Goal: Task Accomplishment & Management: Use online tool/utility

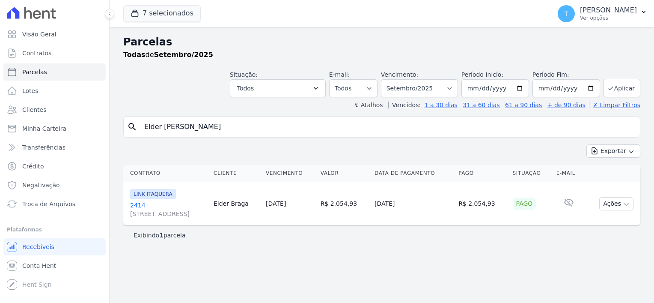
select select
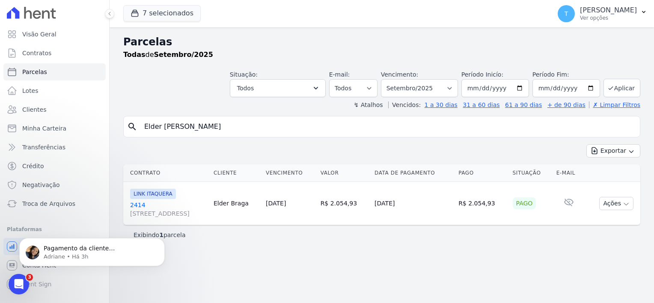
drag, startPoint x: 243, startPoint y: 130, endPoint x: 111, endPoint y: 129, distance: 131.8
click at [111, 129] on div "Parcelas Todas de Setembro/2025 Situação: Agendado Em Aberto Pago Processando C…" at bounding box center [382, 165] width 544 height 276
paste input "[PERSON_NAME]"
type input "[PERSON_NAME]"
click at [44, 128] on span "Minha Carteira" at bounding box center [44, 128] width 44 height 9
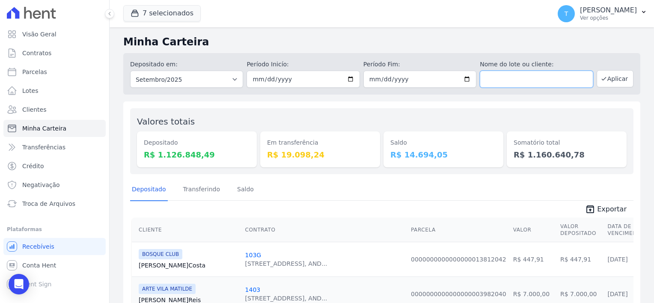
click at [541, 83] on input "text" at bounding box center [536, 79] width 113 height 17
paste input "[PERSON_NAME]"
type input "[PERSON_NAME]"
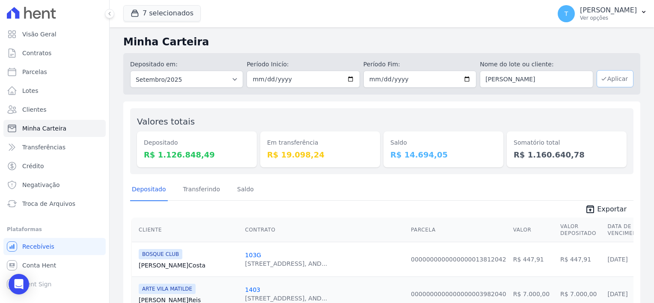
click at [606, 79] on button "Aplicar" at bounding box center [614, 78] width 37 height 17
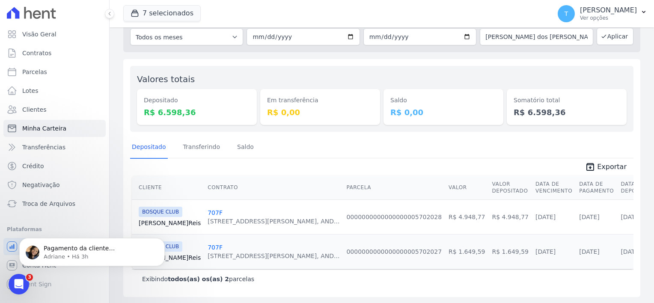
click at [208, 211] on link "707F" at bounding box center [215, 212] width 15 height 7
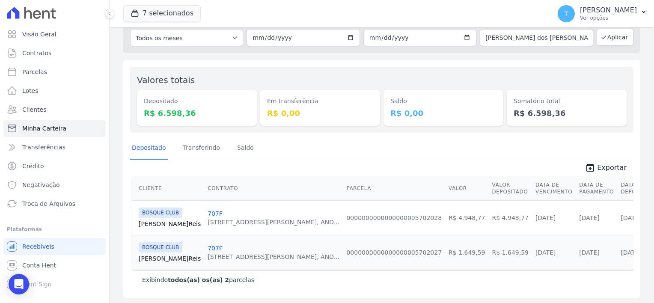
scroll to position [42, 0]
click at [208, 246] on link "707F" at bounding box center [215, 247] width 15 height 7
click at [208, 213] on link "707F" at bounding box center [215, 212] width 15 height 7
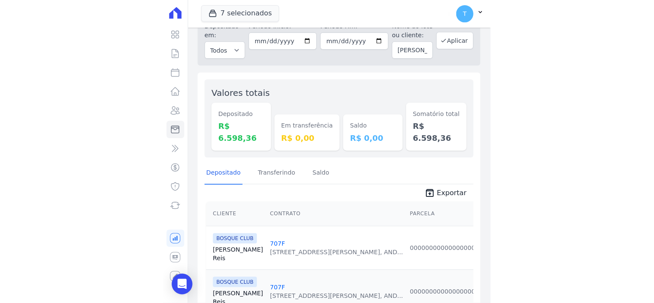
scroll to position [77, 0]
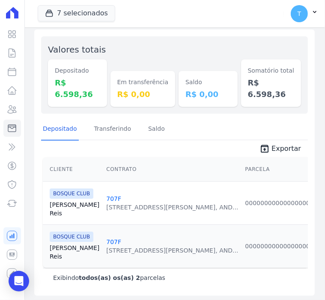
click at [66, 244] on link "[PERSON_NAME]" at bounding box center [75, 252] width 50 height 17
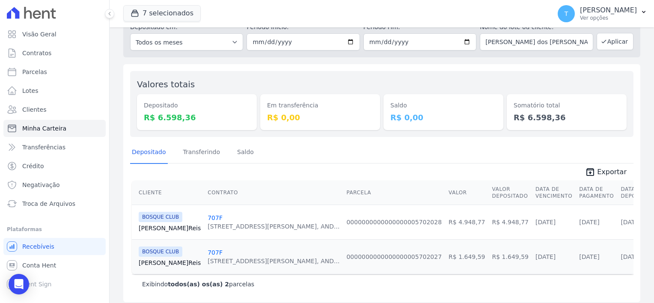
scroll to position [42, 0]
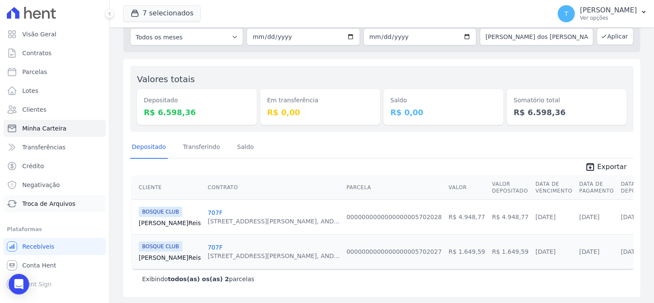
click at [47, 207] on span "Troca de Arquivos" at bounding box center [48, 203] width 53 height 9
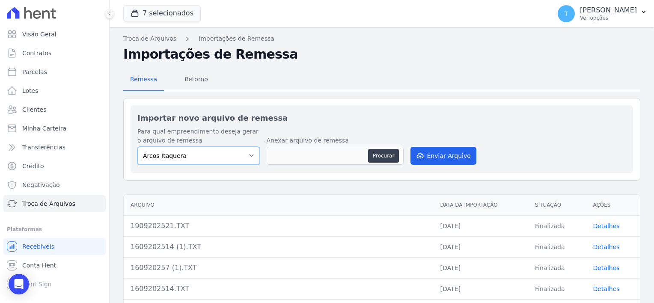
click at [217, 157] on select "[PERSON_NAME] Itaquera [GEOGRAPHIC_DATA][PERSON_NAME] Inspire BOSQUE CLUB ARTE …" at bounding box center [198, 156] width 122 height 18
select select "798d34ef-1a76-4a01-aecd-278a2202ade3"
click at [137, 147] on select "[PERSON_NAME] Itaquera [GEOGRAPHIC_DATA][PERSON_NAME] Inspire BOSQUE CLUB ARTE …" at bounding box center [198, 156] width 122 height 18
click at [380, 159] on button "Procurar" at bounding box center [383, 156] width 31 height 14
type input "190920257.TXT"
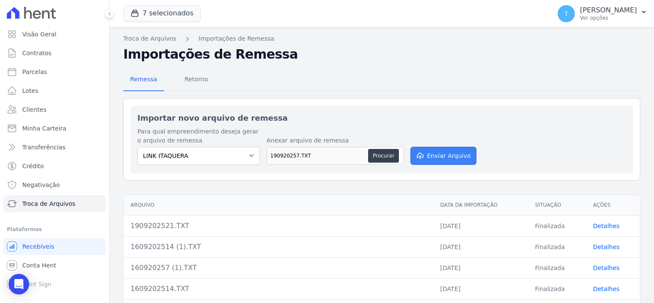
click at [445, 156] on button "Enviar Arquivo" at bounding box center [443, 156] width 66 height 18
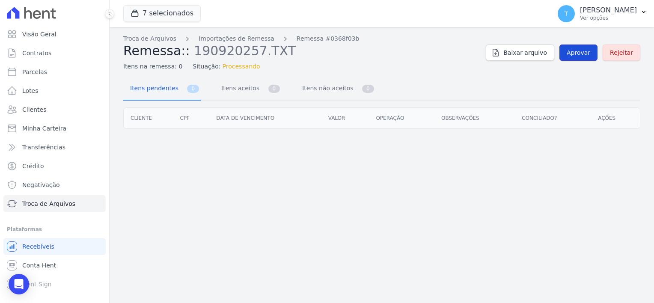
click at [574, 55] on span "Aprovar" at bounding box center [579, 52] width 24 height 9
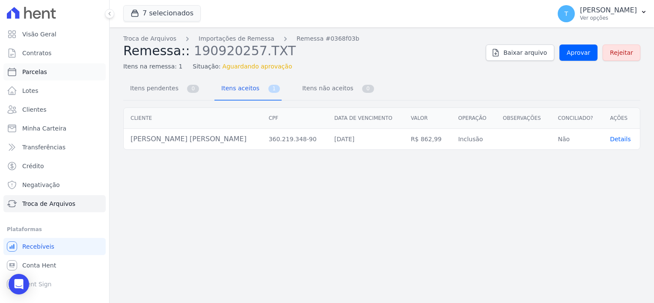
click at [42, 76] on span "Parcelas" at bounding box center [34, 72] width 25 height 9
select select
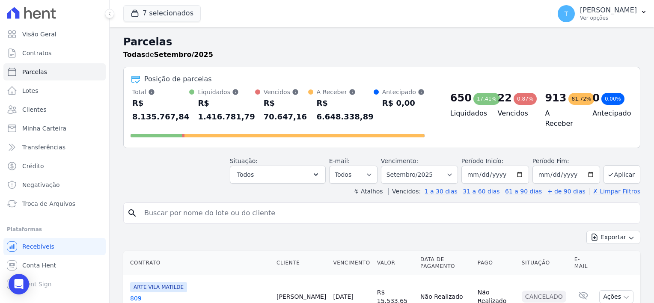
click at [255, 205] on input "search" at bounding box center [387, 213] width 497 height 17
paste input "[PERSON_NAME] [PERSON_NAME]"
type input "[PERSON_NAME] [PERSON_NAME]"
select select
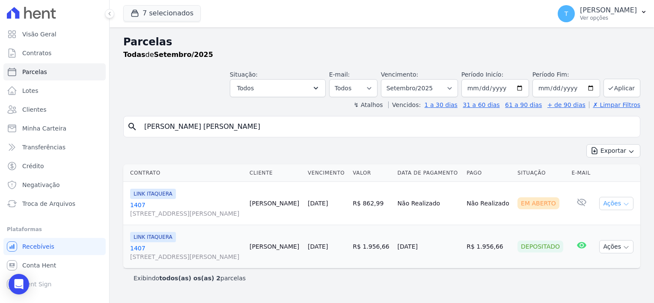
click at [626, 207] on button "Ações" at bounding box center [616, 203] width 34 height 13
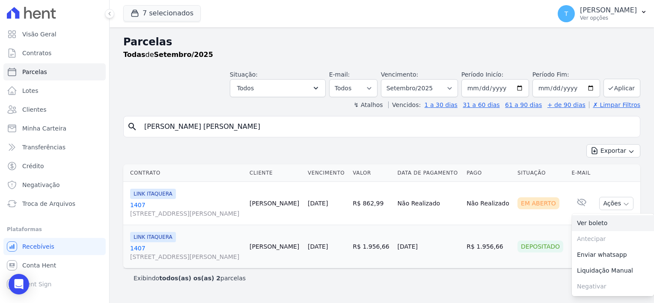
click at [614, 227] on link "Ver boleto" at bounding box center [613, 223] width 82 height 16
